Goal: Obtain resource: Download file/media

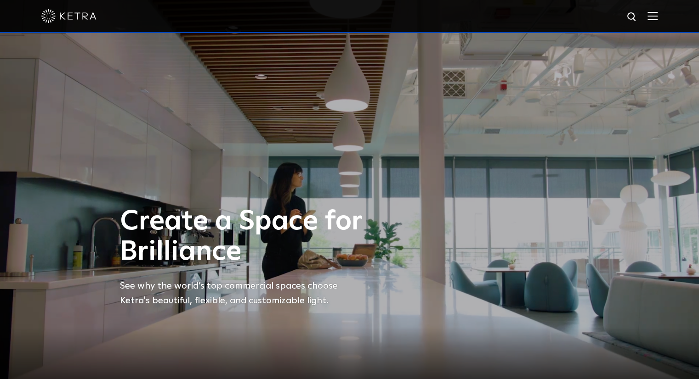
click at [657, 17] on img at bounding box center [652, 15] width 10 height 9
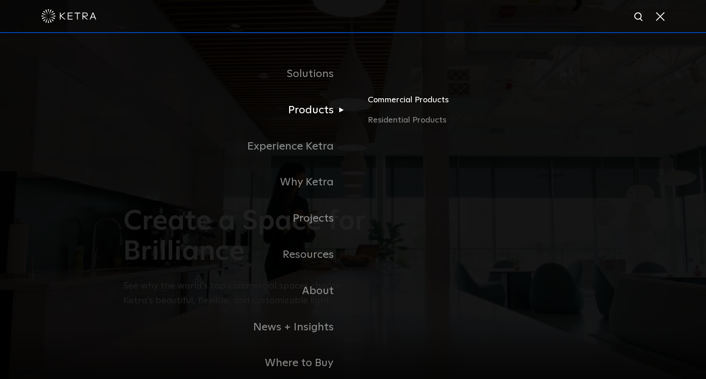
click at [380, 99] on link "Commercial Products" at bounding box center [475, 104] width 215 height 20
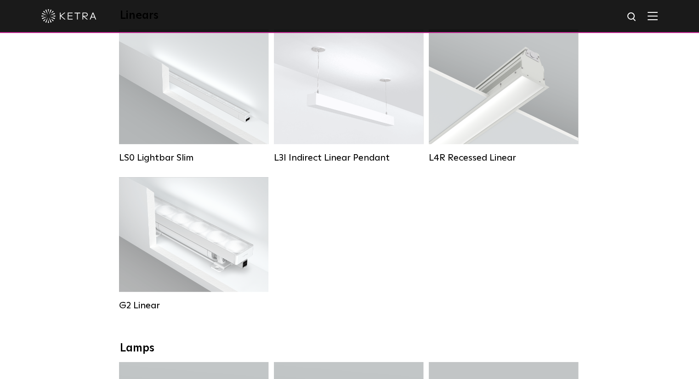
scroll to position [276, 0]
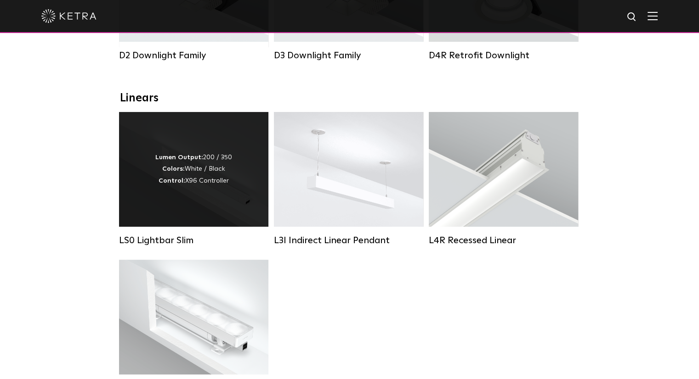
click at [171, 156] on div "Lumen Output: 200 / 350 Colors: White / Black Control: X96 Controller" at bounding box center [193, 169] width 149 height 115
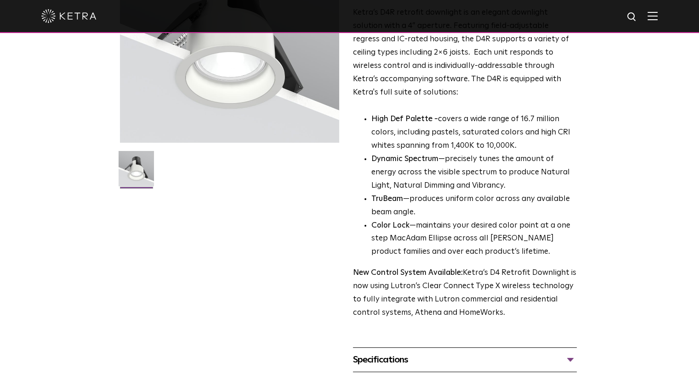
scroll to position [368, 0]
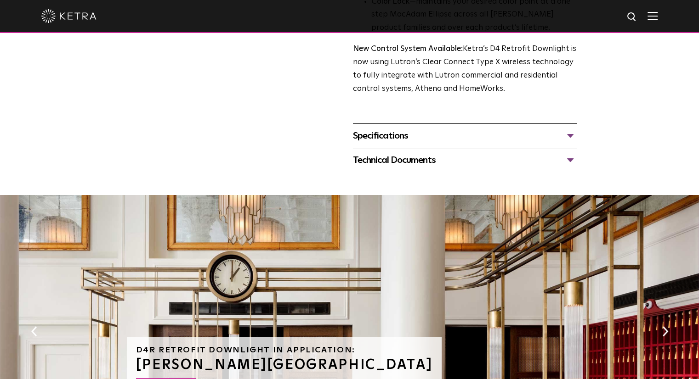
click at [469, 138] on div "Specifications" at bounding box center [465, 136] width 224 height 15
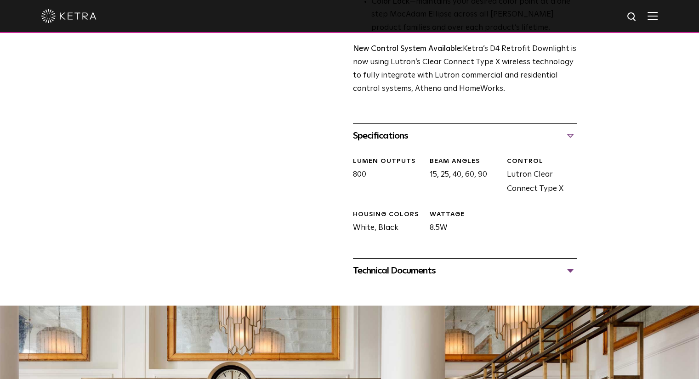
click at [469, 138] on div "Specifications" at bounding box center [465, 136] width 224 height 15
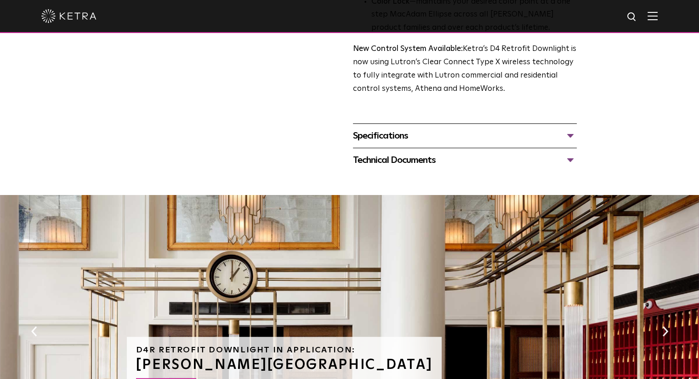
click at [469, 167] on div "Technical Documents D4R Specification Sheet D4R Installation Guide D4R Retrofit…" at bounding box center [465, 160] width 224 height 24
click at [470, 161] on div "Technical Documents" at bounding box center [465, 160] width 224 height 15
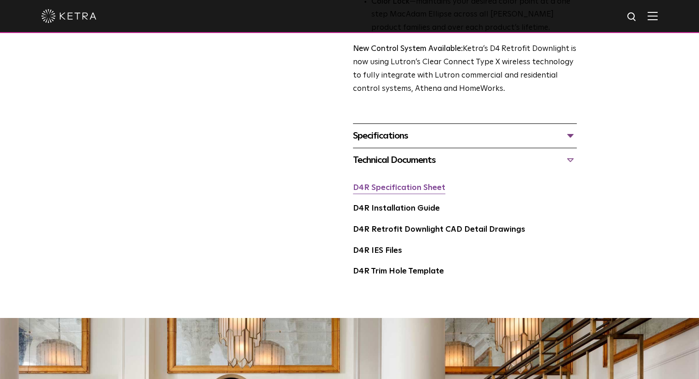
click at [402, 189] on link "D4R Specification Sheet" at bounding box center [399, 188] width 92 height 8
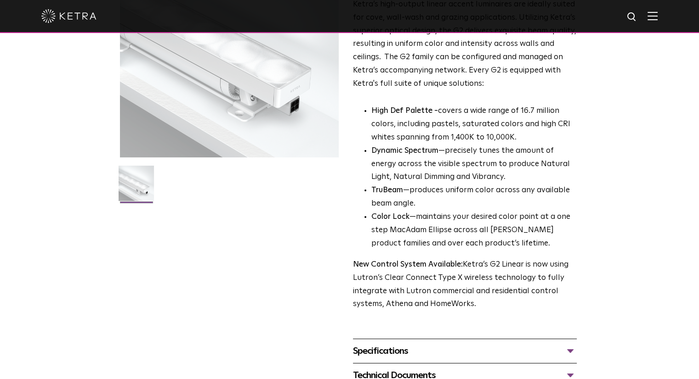
scroll to position [322, 0]
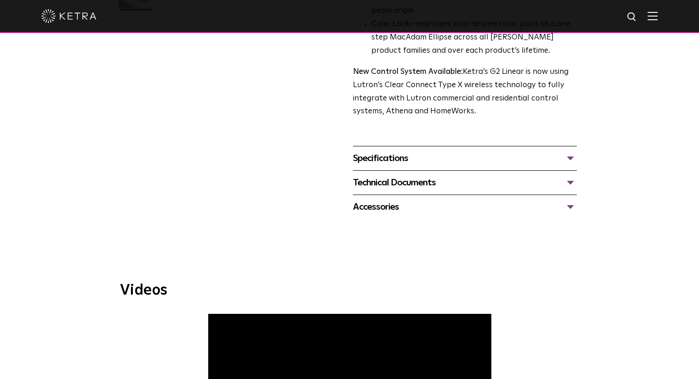
click at [509, 179] on div "Technical Documents" at bounding box center [465, 182] width 224 height 15
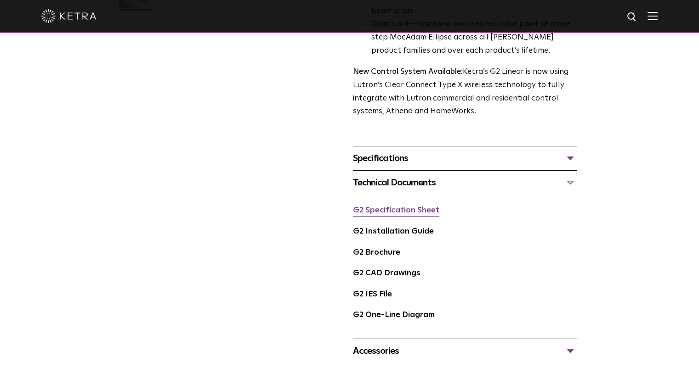
click at [398, 210] on link "G2 Specification Sheet" at bounding box center [396, 211] width 86 height 8
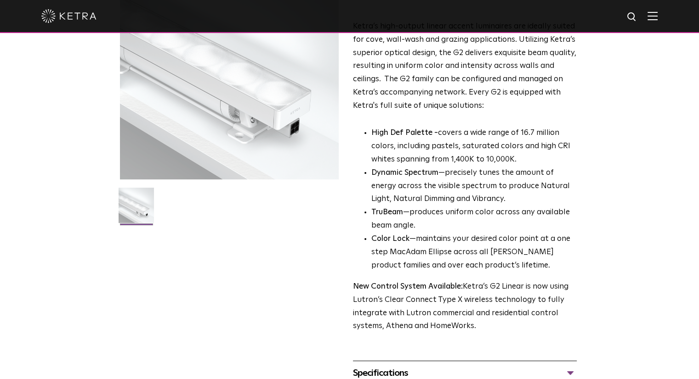
scroll to position [0, 0]
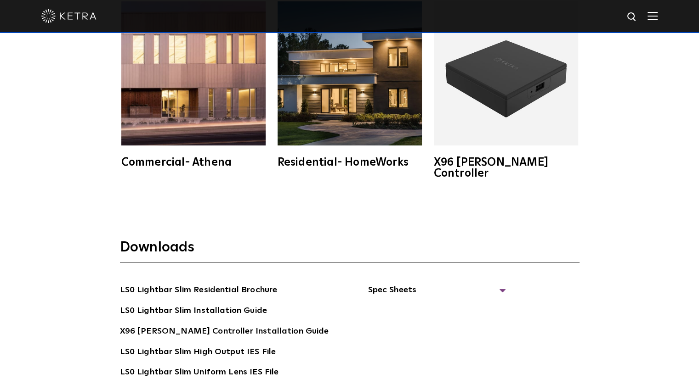
scroll to position [1700, 0]
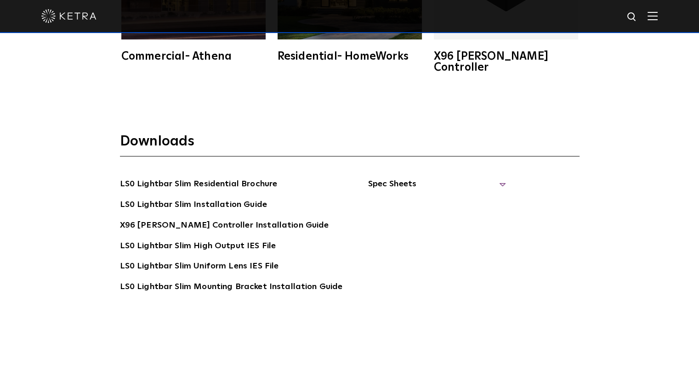
click at [404, 178] on span "Spec Sheets" at bounding box center [437, 188] width 138 height 20
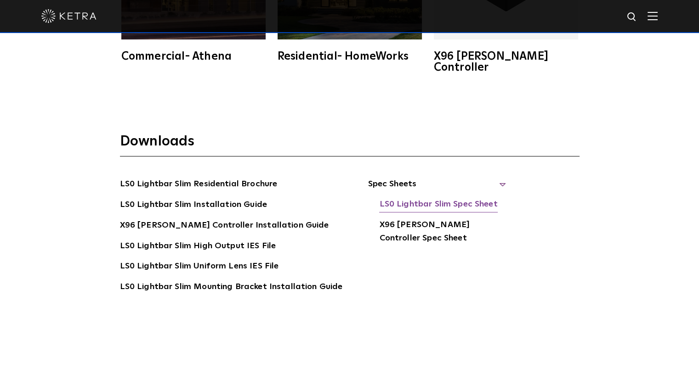
click at [418, 198] on link "LS0 Lightbar Slim Spec Sheet" at bounding box center [438, 205] width 118 height 15
